Goal: Task Accomplishment & Management: Use online tool/utility

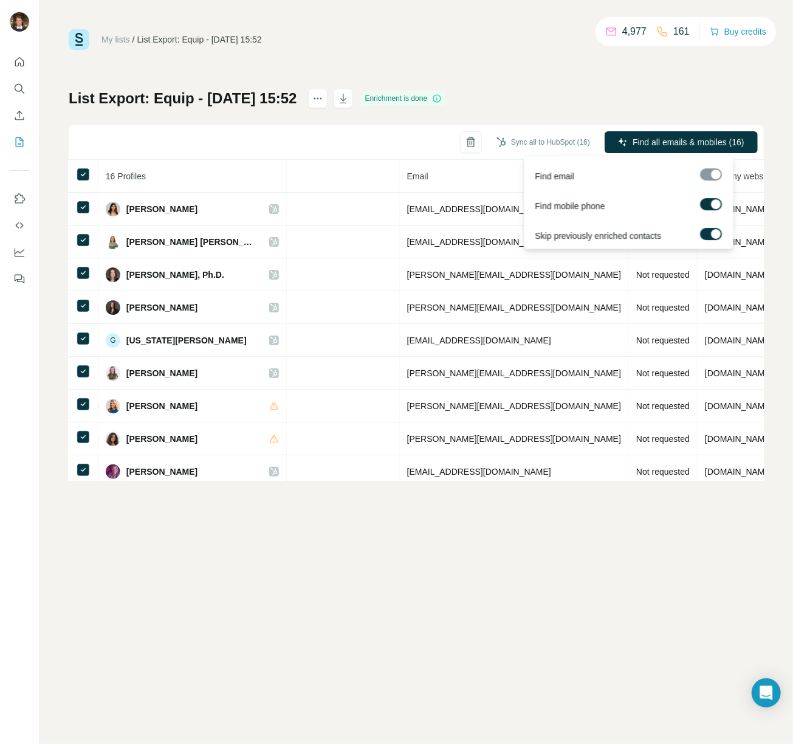
scroll to position [1, 0]
click at [708, 139] on span "Find all emails & mobiles (16)" at bounding box center [689, 142] width 112 height 12
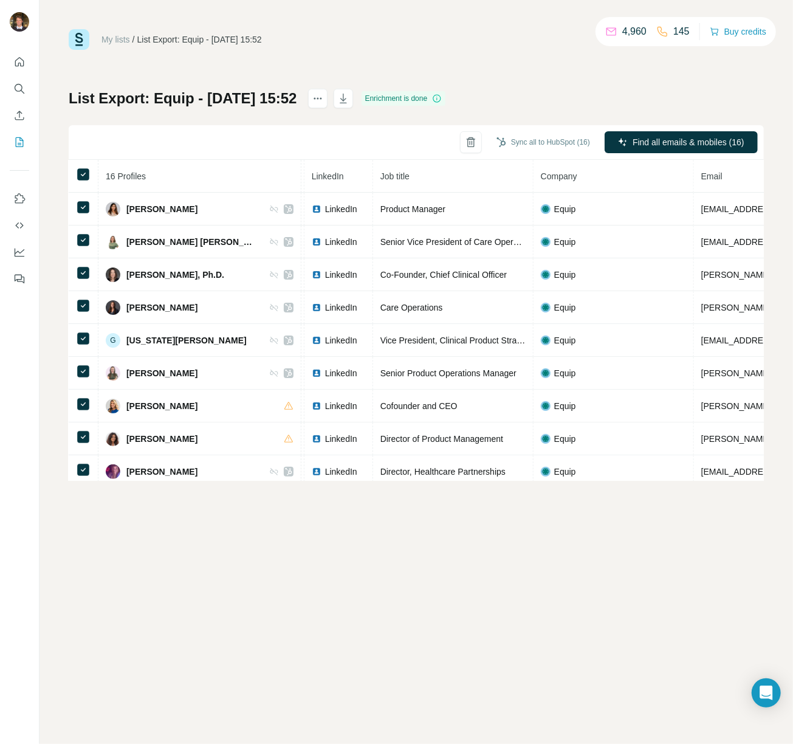
scroll to position [0, 0]
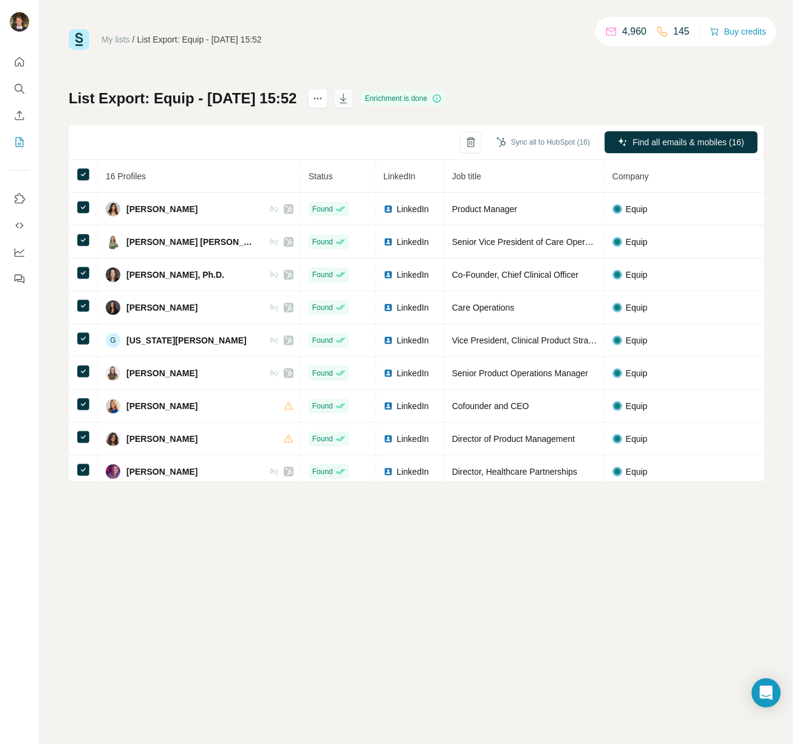
click at [350, 98] on icon "button" at bounding box center [343, 98] width 12 height 12
click at [120, 37] on link "My lists" at bounding box center [116, 40] width 29 height 10
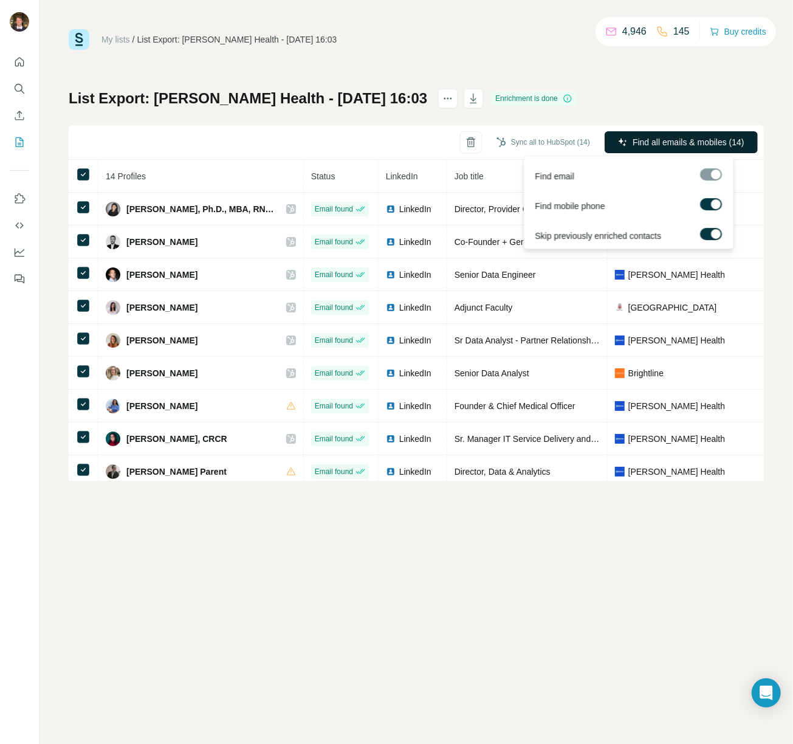
click at [663, 136] on button "Find all emails & mobiles (14)" at bounding box center [681, 142] width 153 height 22
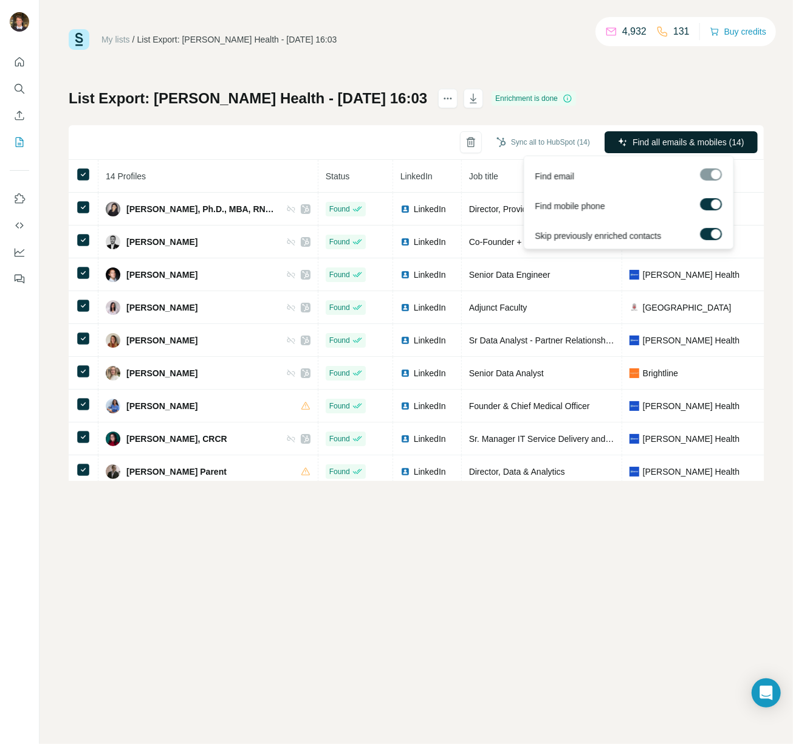
click at [654, 138] on span "Find all emails & mobiles (14)" at bounding box center [689, 142] width 112 height 12
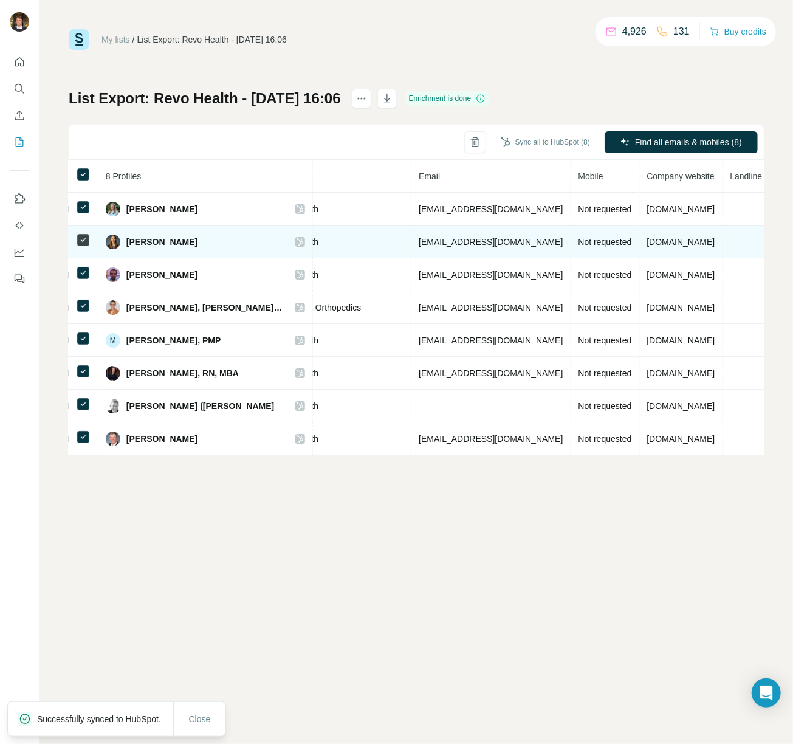
scroll to position [0, 365]
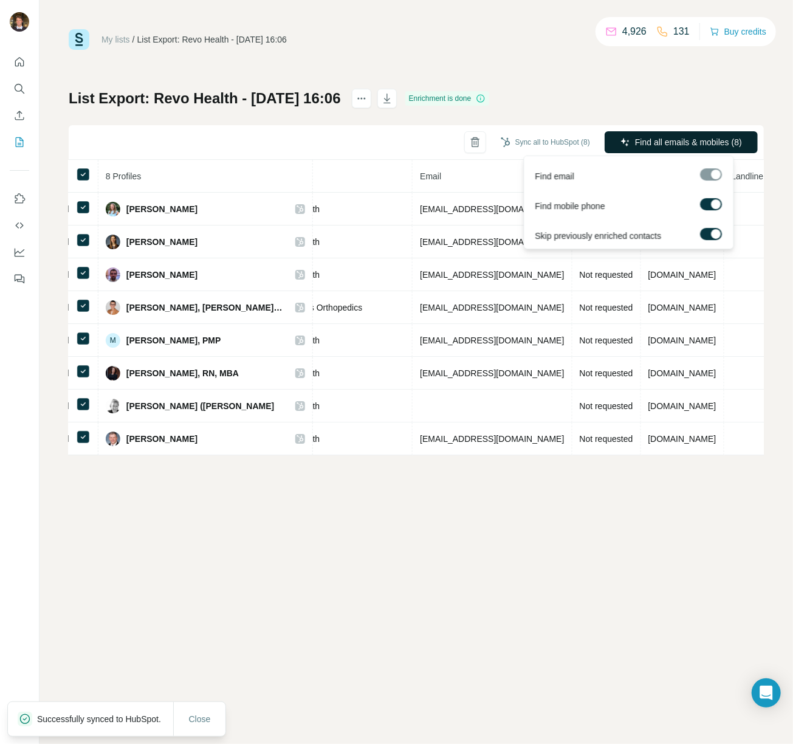
click at [715, 137] on span "Find all emails & mobiles (8)" at bounding box center [688, 142] width 107 height 12
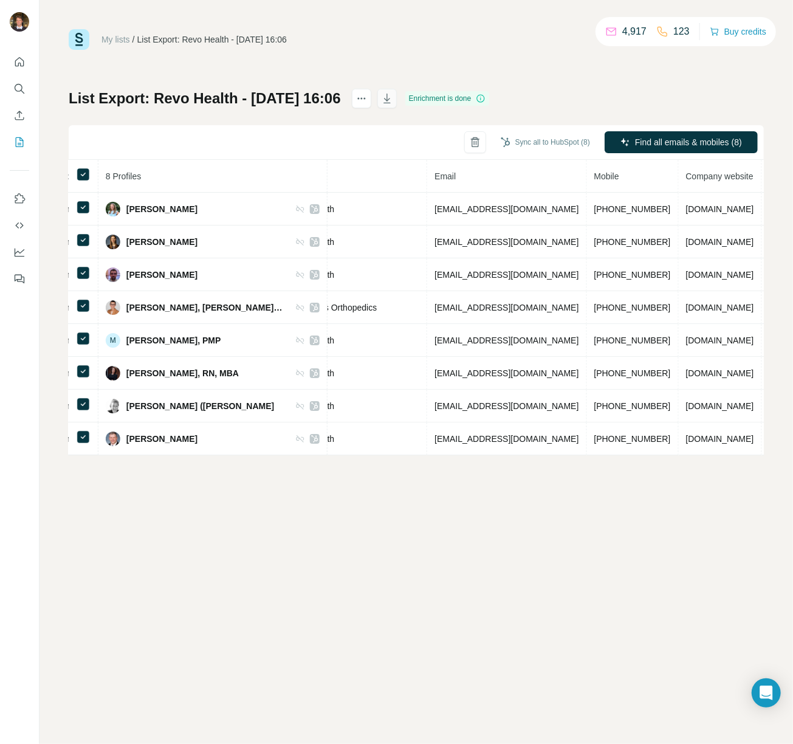
click at [393, 97] on icon "button" at bounding box center [387, 98] width 12 height 12
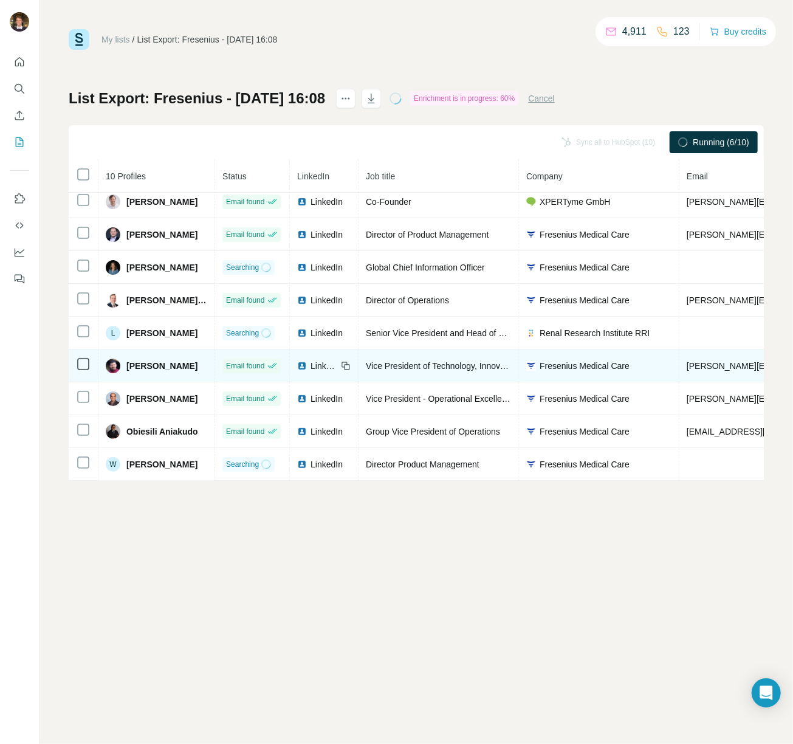
scroll to position [49, 0]
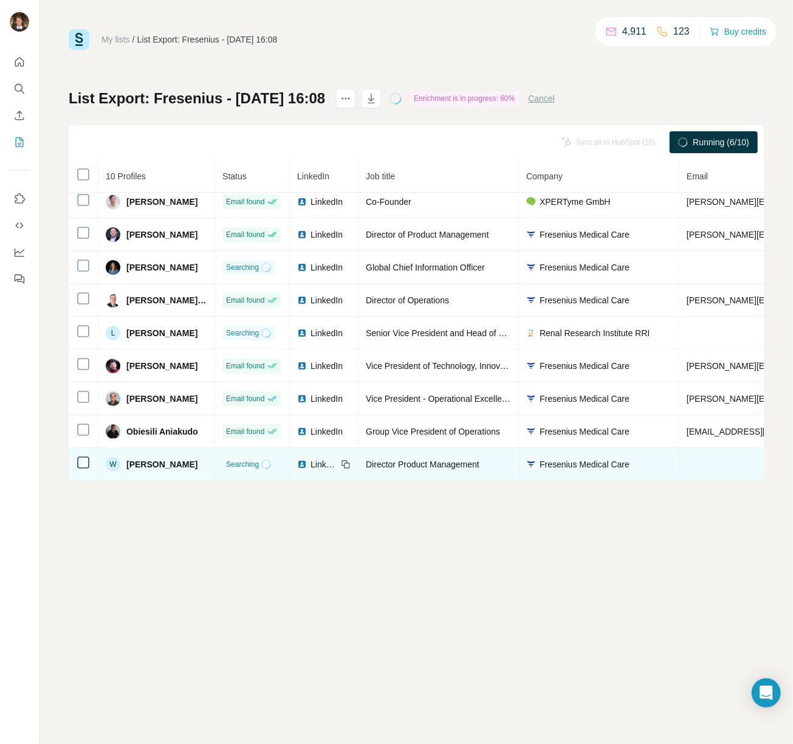
click at [390, 471] on td "Director Product Management" at bounding box center [439, 464] width 160 height 33
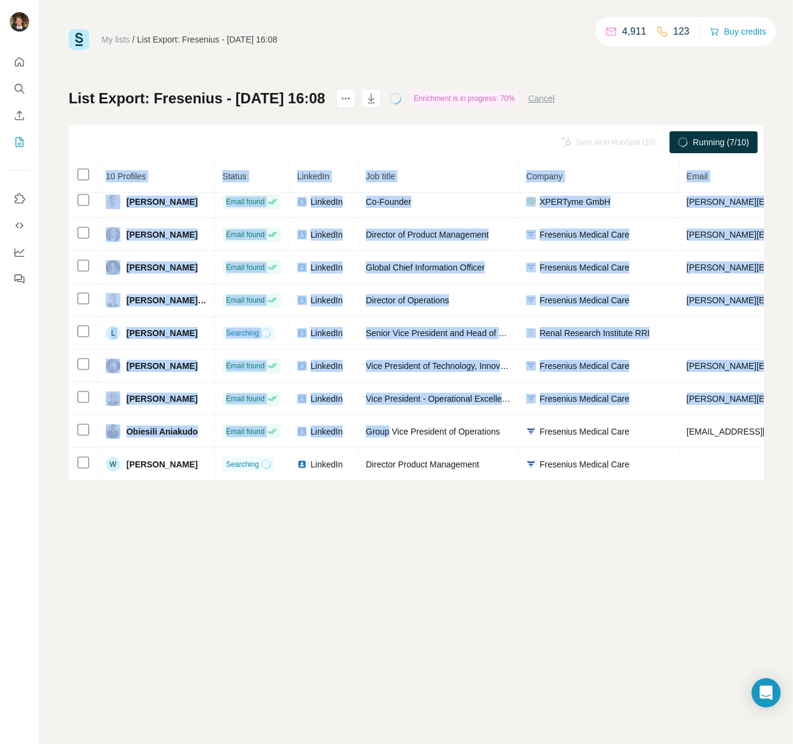
drag, startPoint x: 382, startPoint y: 471, endPoint x: 392, endPoint y: 473, distance: 10.0
click at [392, 473] on div "10 Profiles Status LinkedIn Job title Company Email Mobile Company website Land…" at bounding box center [416, 320] width 695 height 321
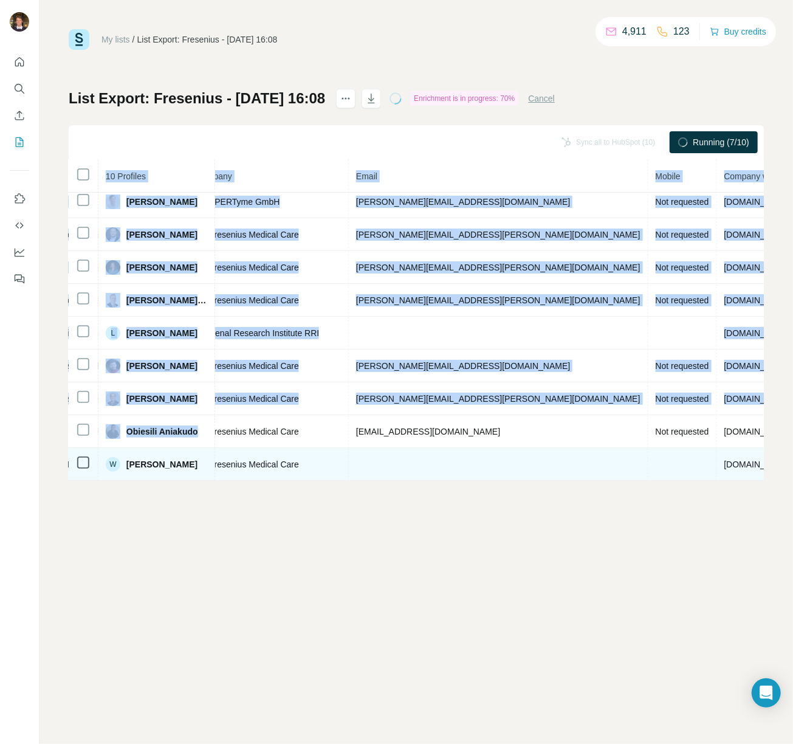
scroll to position [49, 333]
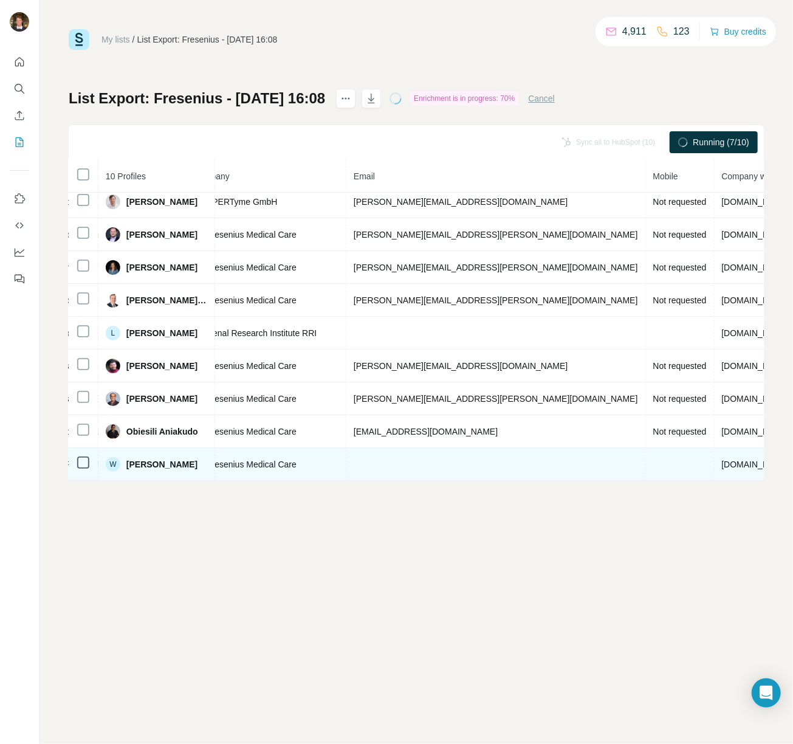
click at [646, 460] on td at bounding box center [680, 464] width 69 height 33
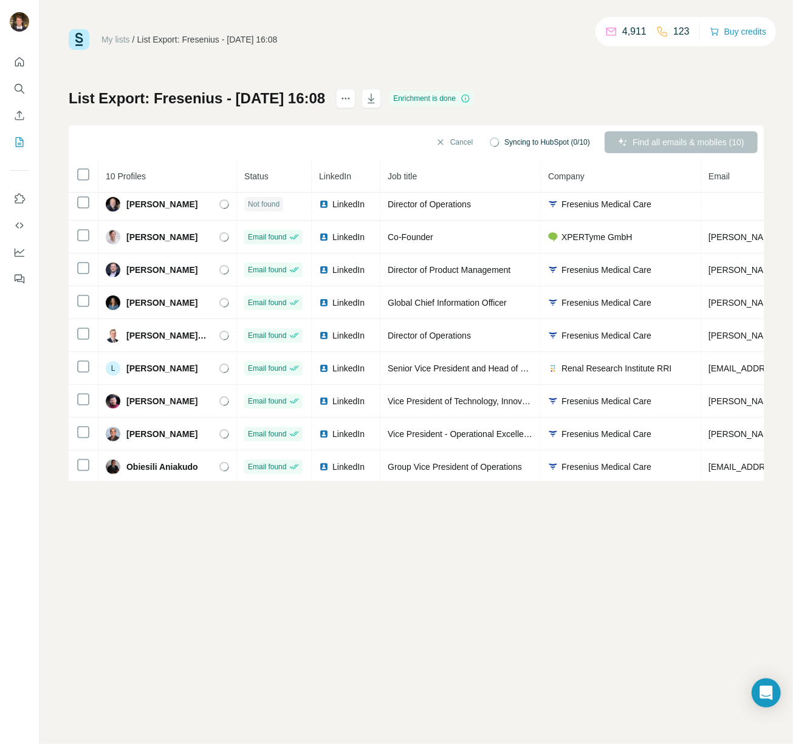
scroll to position [0, 0]
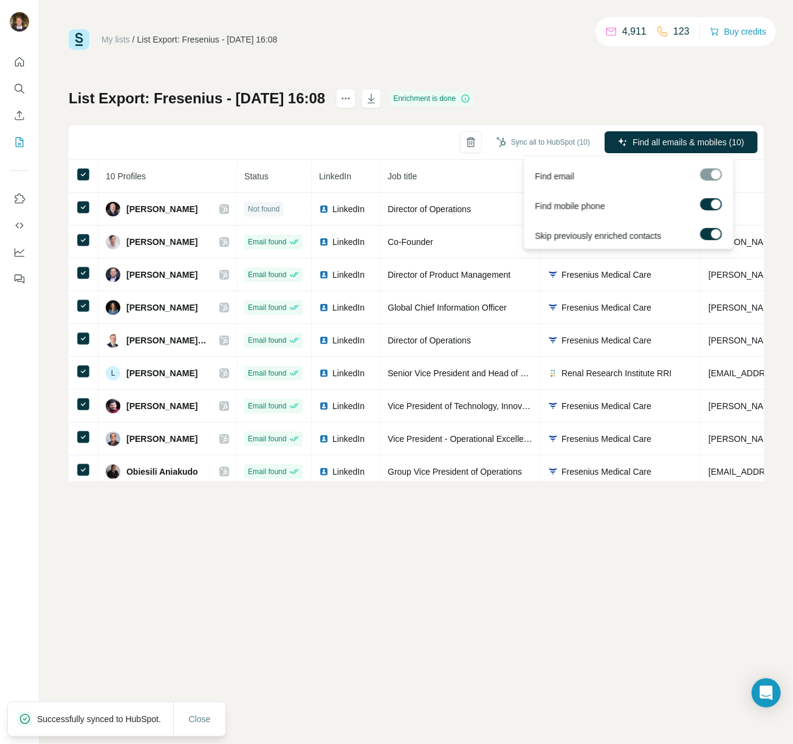
click at [643, 145] on span "Find all emails & mobiles (10)" at bounding box center [689, 142] width 112 height 12
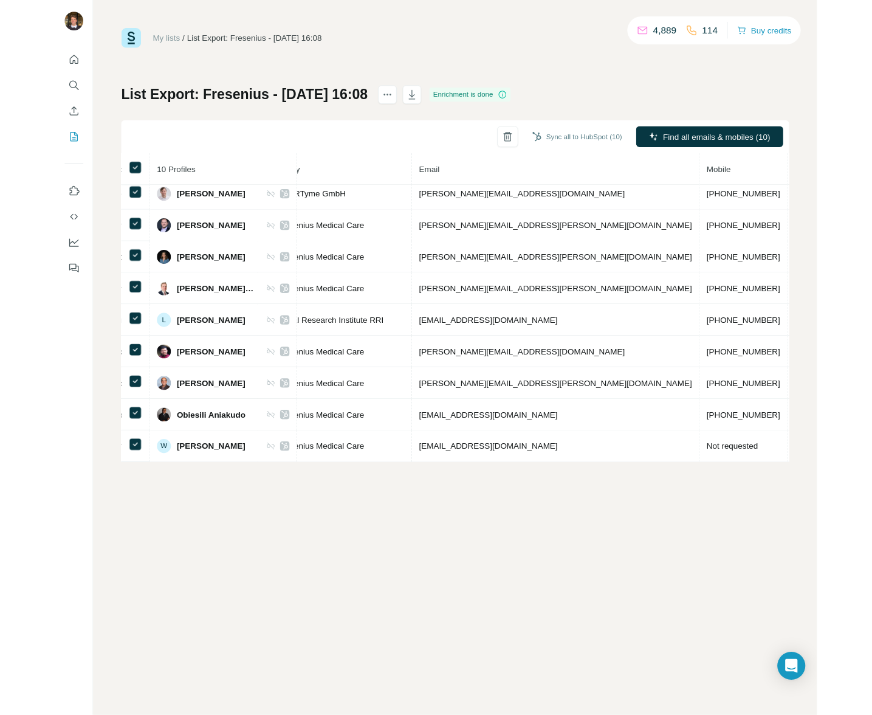
scroll to position [49, 0]
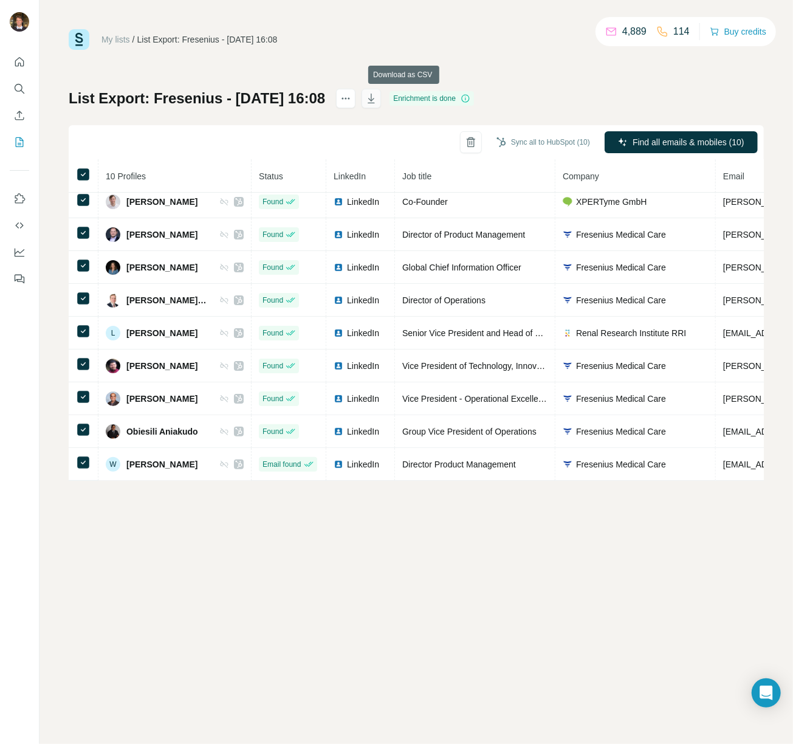
click at [381, 98] on button "button" at bounding box center [371, 98] width 19 height 19
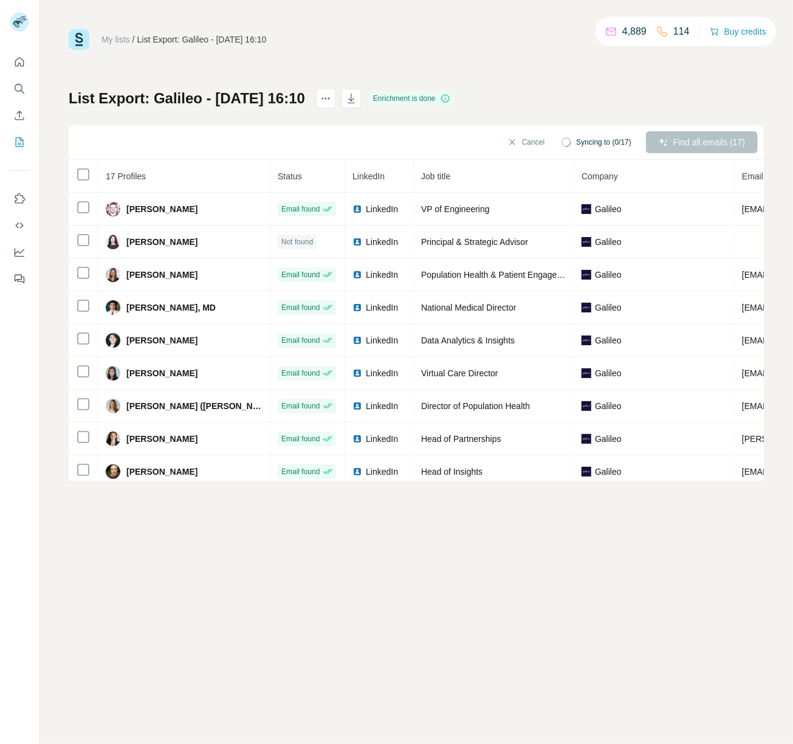
click at [85, 162] on th at bounding box center [84, 176] width 30 height 33
click at [89, 174] on icon at bounding box center [83, 174] width 15 height 15
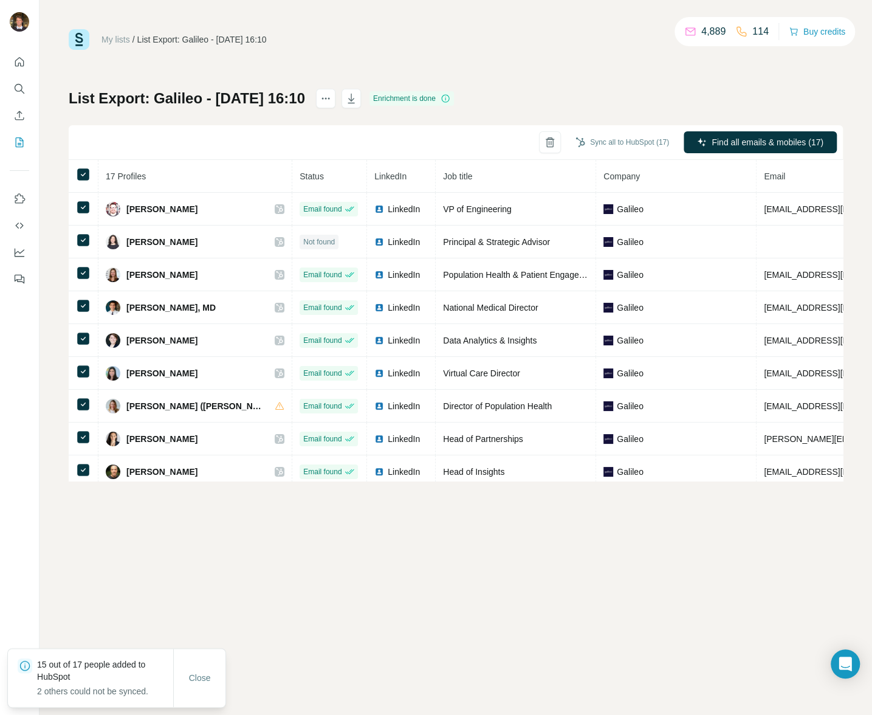
click at [444, 13] on div "My lists / List Export: Galileo - [DATE] 16:10 4,889 114 Buy credits List Expor…" at bounding box center [456, 357] width 833 height 715
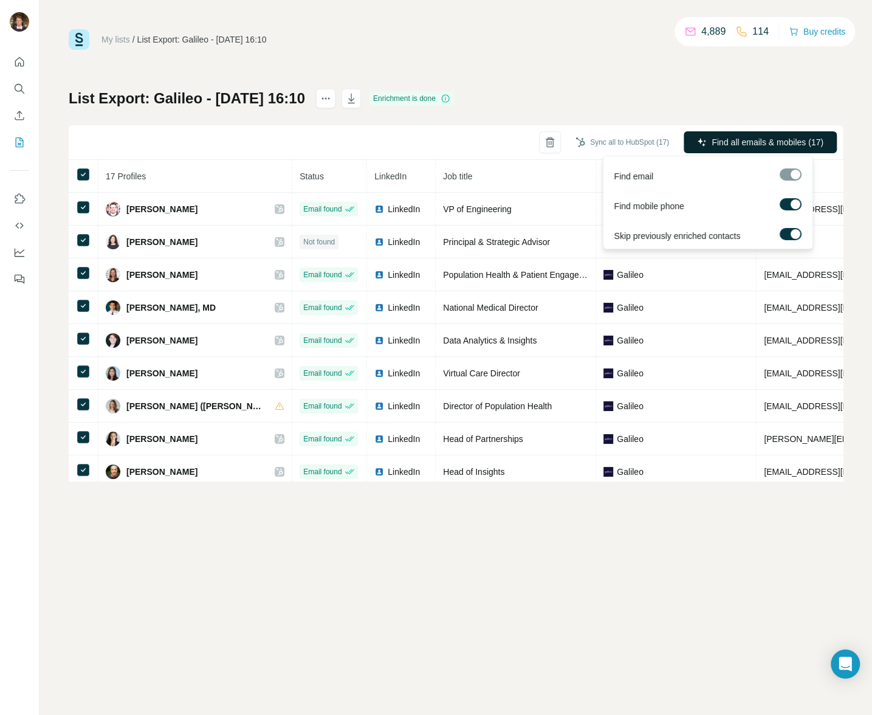
click at [779, 140] on span "Find all emails & mobiles (17)" at bounding box center [768, 142] width 112 height 12
click at [725, 144] on span "Find all emails & mobiles (17)" at bounding box center [768, 142] width 112 height 12
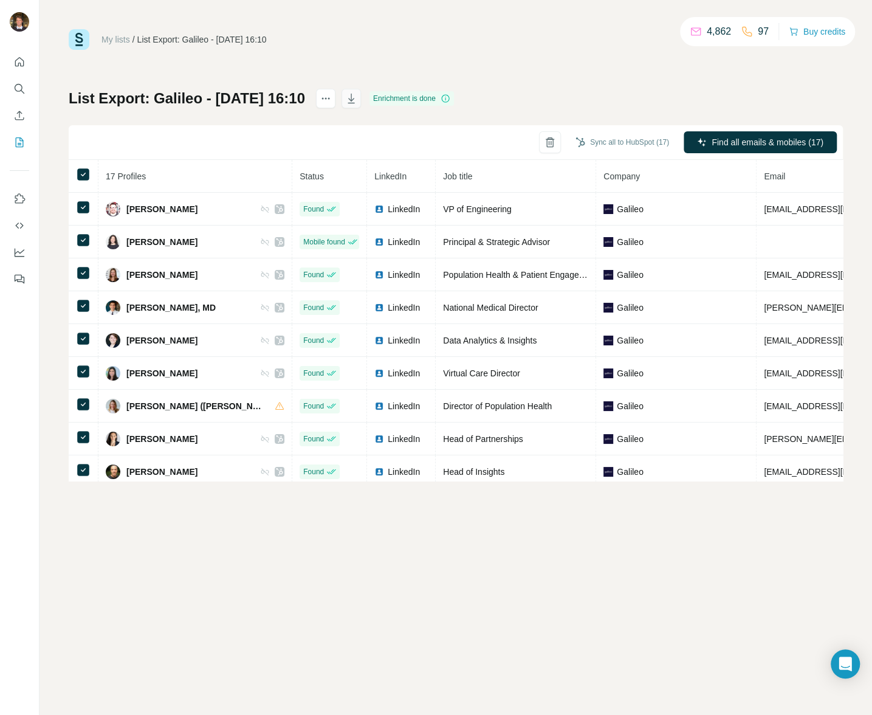
click at [357, 96] on icon "button" at bounding box center [351, 98] width 12 height 12
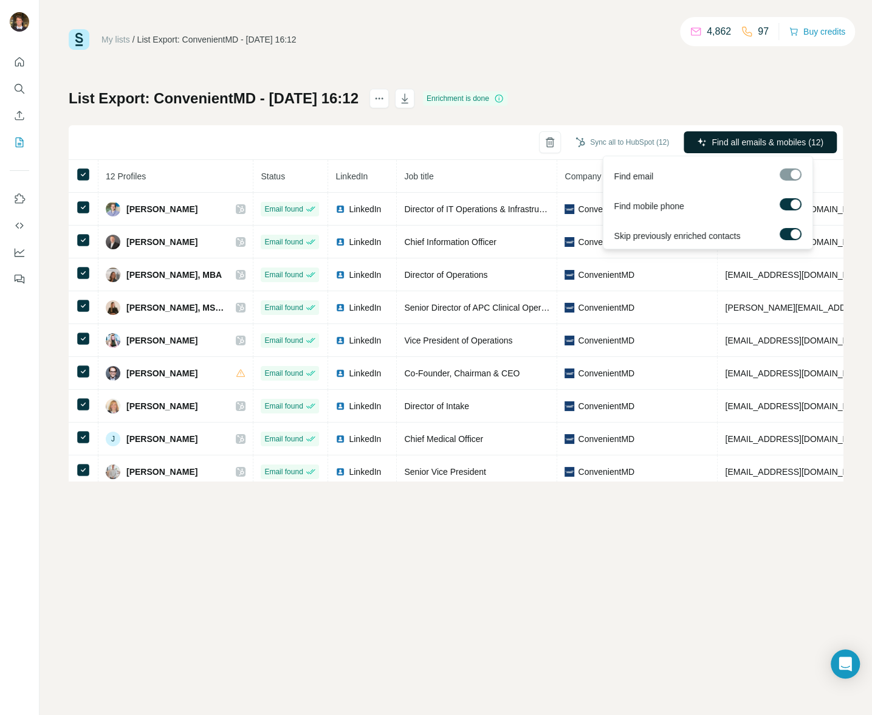
click at [730, 140] on span "Find all emails & mobiles (12)" at bounding box center [768, 142] width 112 height 12
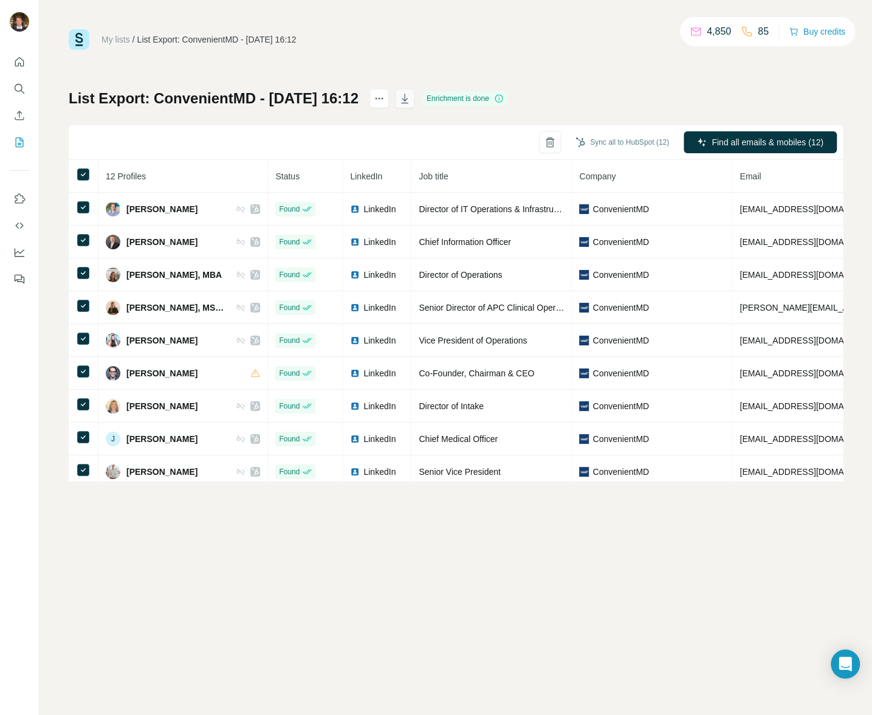
click at [411, 93] on icon "button" at bounding box center [405, 98] width 12 height 12
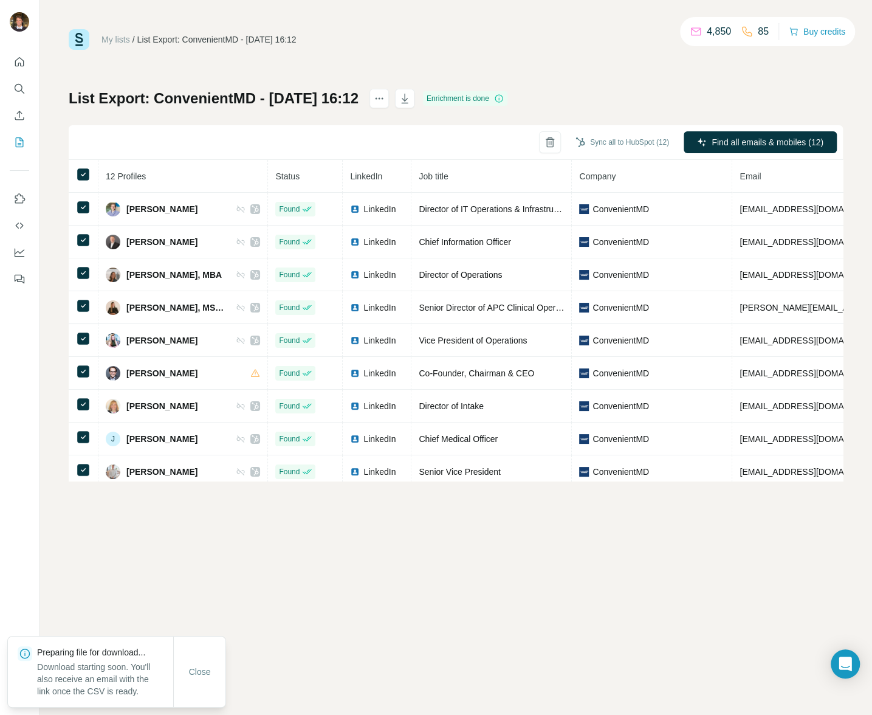
click at [401, 38] on div "My lists / List Export: ConvenientMD - [DATE] 16:12 4,850 85 Buy credits" at bounding box center [456, 39] width 774 height 21
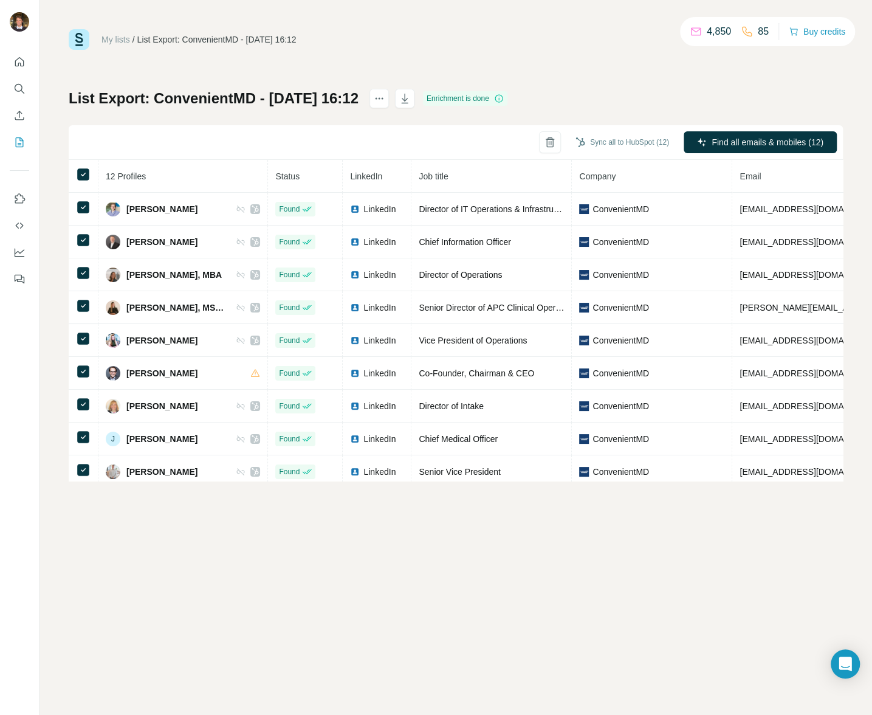
click at [390, 44] on div "My lists / List Export: ConvenientMD - [DATE] 16:12 4,850 85 Buy credits" at bounding box center [456, 39] width 774 height 21
